Goal: Transaction & Acquisition: Purchase product/service

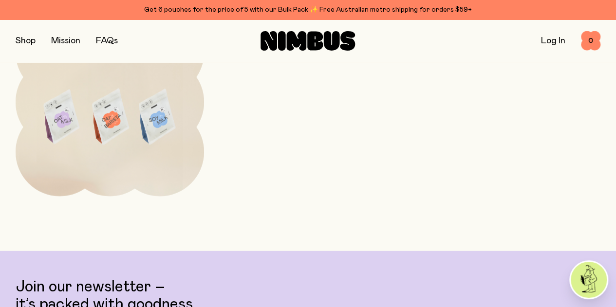
scroll to position [3306, 0]
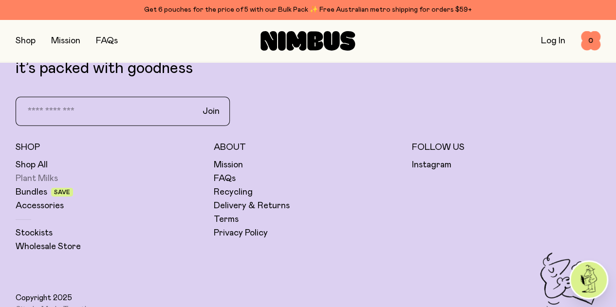
click at [58, 167] on link "Plant Milks" at bounding box center [37, 179] width 42 height 12
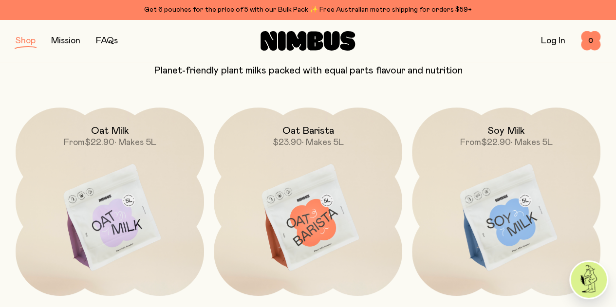
scroll to position [99, 0]
click at [119, 167] on img at bounding box center [110, 218] width 188 height 222
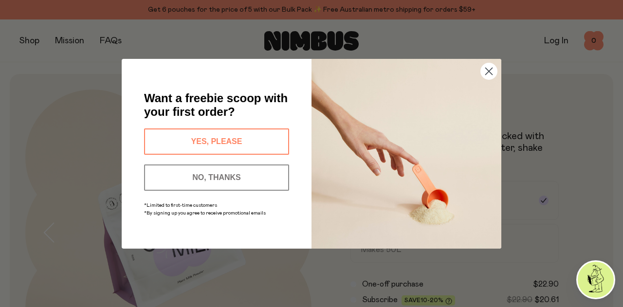
click at [229, 140] on button "YES, PLEASE" at bounding box center [216, 142] width 145 height 26
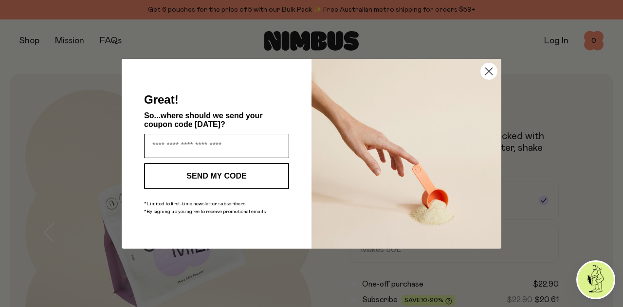
click at [226, 149] on input "Enter your email address" at bounding box center [216, 146] width 145 height 24
type input "**********"
click at [241, 167] on button "SEND MY CODE" at bounding box center [216, 176] width 145 height 26
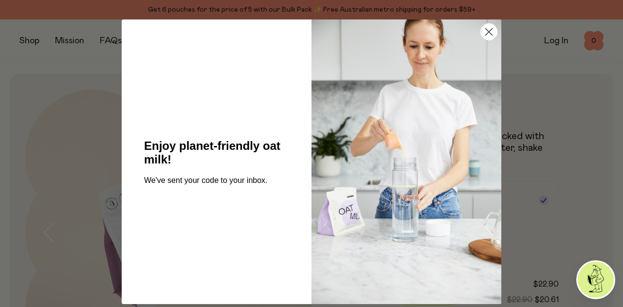
click at [403, 31] on circle "Close dialog" at bounding box center [489, 32] width 16 height 16
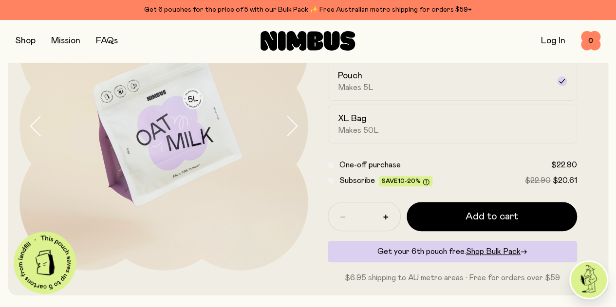
scroll to position [96, 0]
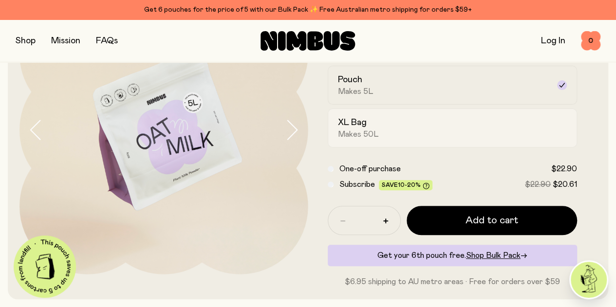
click at [403, 148] on label "XL Bag Makes 50L" at bounding box center [453, 128] width 250 height 39
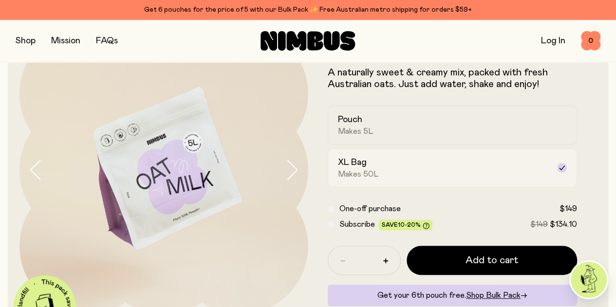
scroll to position [54, 0]
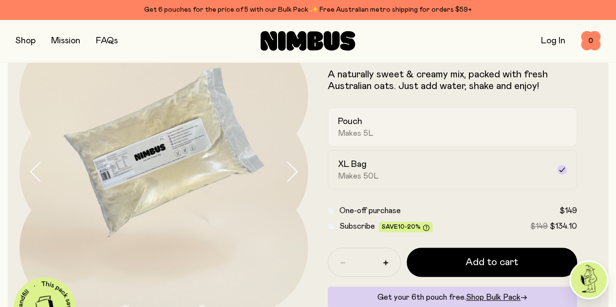
click at [403, 138] on div "Pouch Makes 5L" at bounding box center [444, 127] width 212 height 22
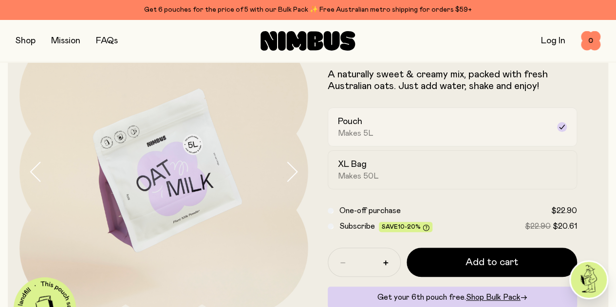
scroll to position [57, 0]
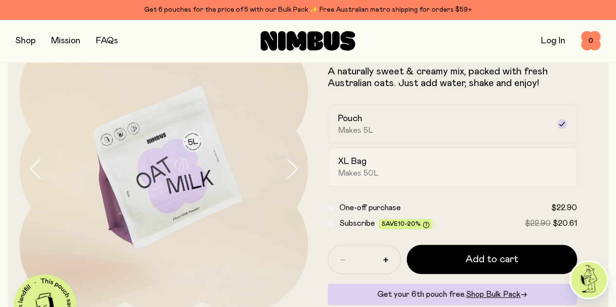
click at [403, 167] on div "XL Bag Makes 50L" at bounding box center [444, 167] width 212 height 22
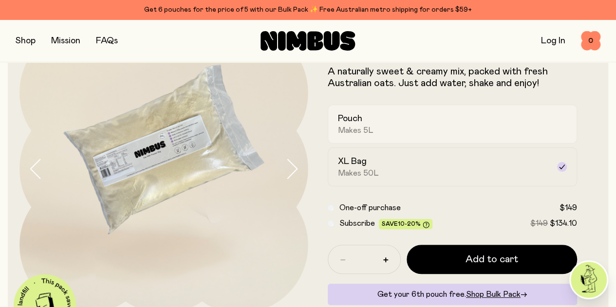
click at [403, 144] on label "Pouch Makes 5L" at bounding box center [453, 124] width 250 height 39
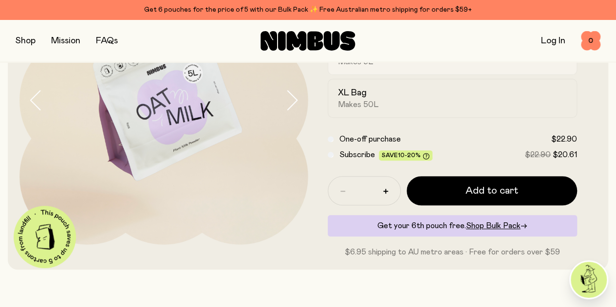
scroll to position [122, 0]
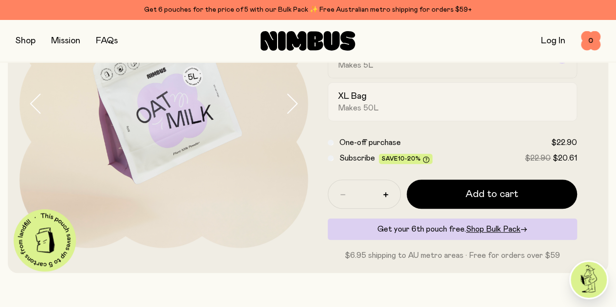
click at [403, 113] on div "XL Bag Makes 50L" at bounding box center [444, 102] width 212 height 22
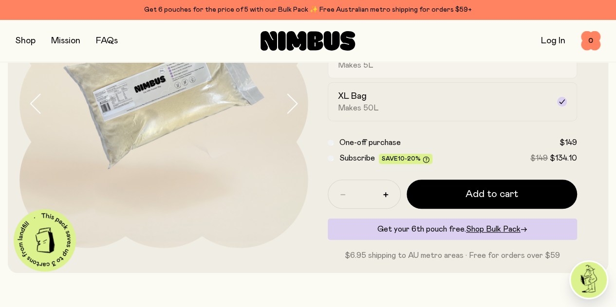
click at [403, 70] on div "Pouch Makes 5L" at bounding box center [444, 59] width 212 height 22
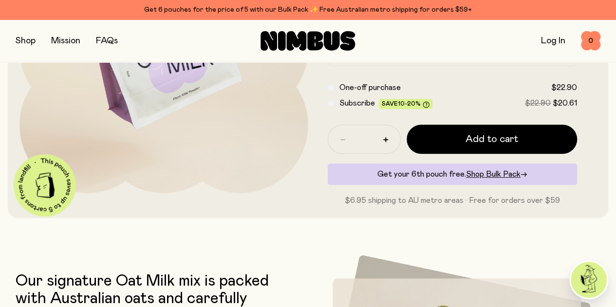
scroll to position [178, 0]
